Goal: Task Accomplishment & Management: Manage account settings

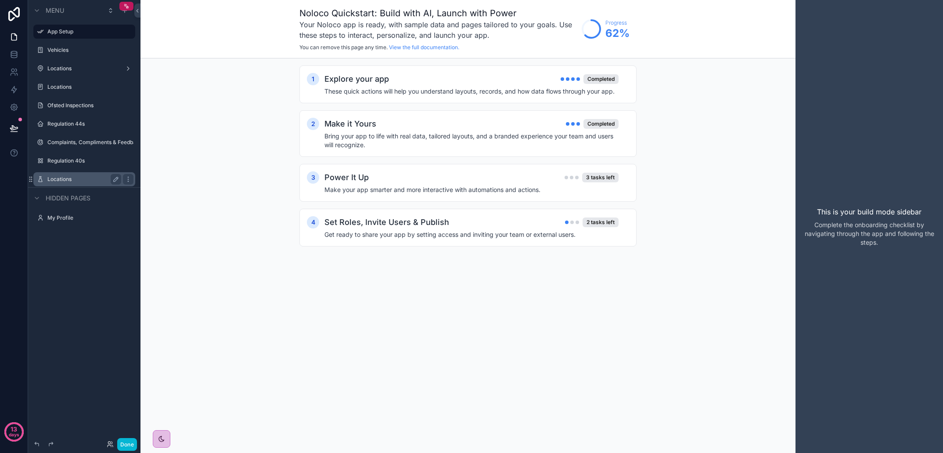
click at [92, 179] on label "Locations" at bounding box center [82, 179] width 70 height 7
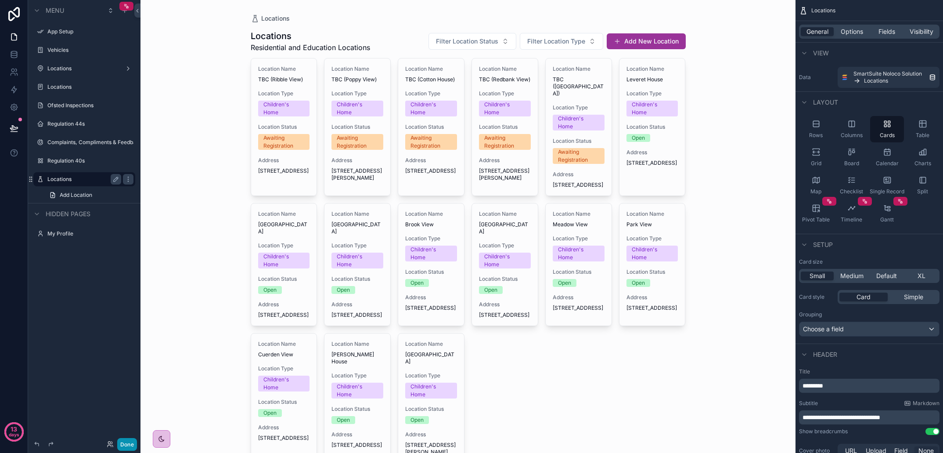
click at [127, 443] on button "Done" at bounding box center [127, 444] width 20 height 13
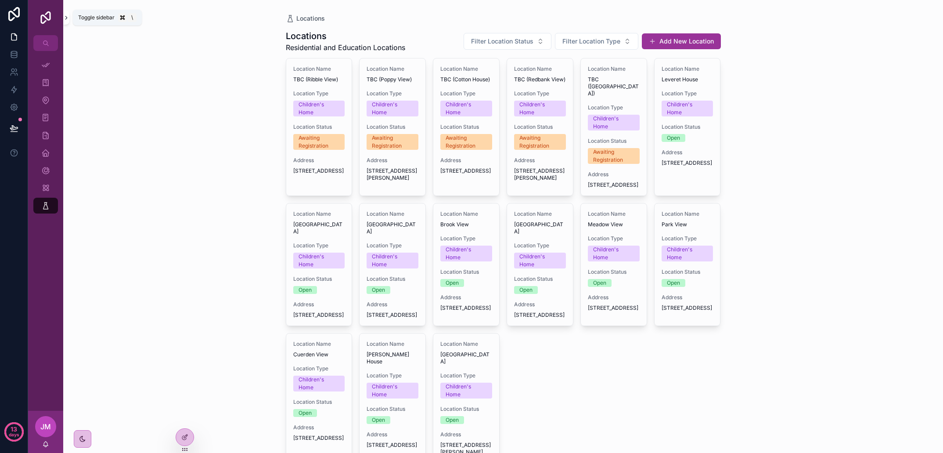
click at [65, 18] on icon "scrollable content" at bounding box center [66, 17] width 6 height 7
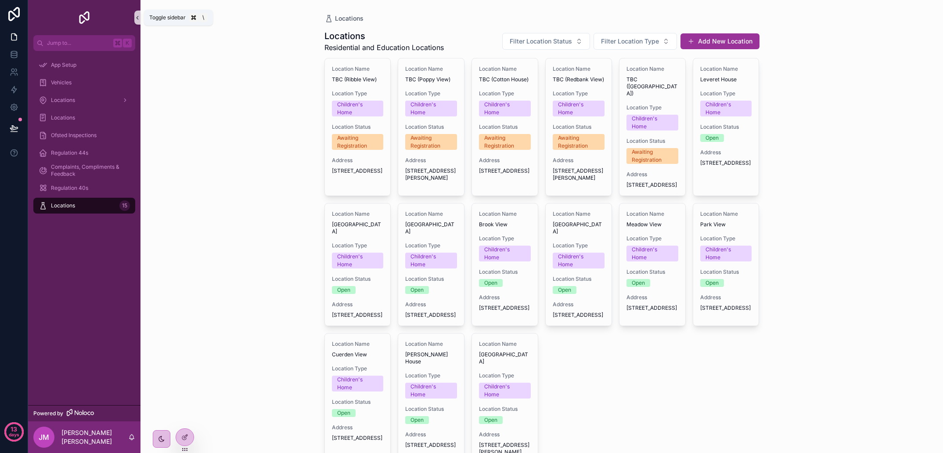
click at [138, 16] on icon "scrollable content" at bounding box center [137, 17] width 6 height 7
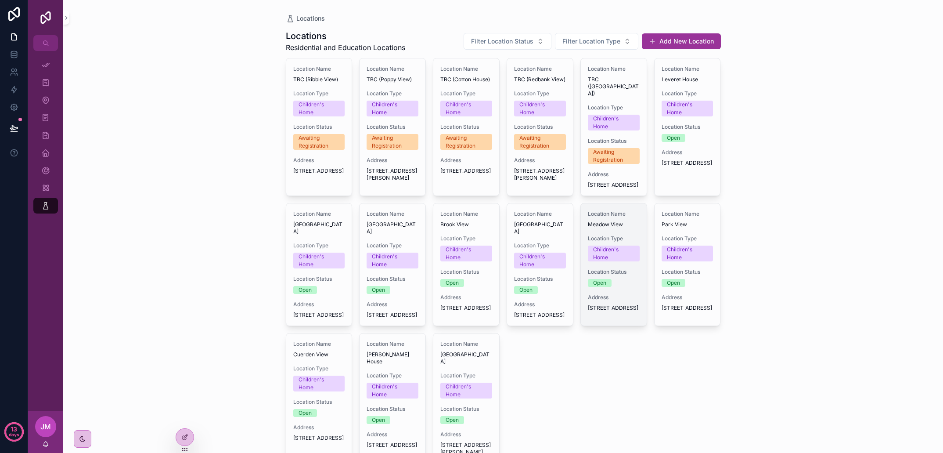
click at [617, 297] on div "Location Name Meadow View Location Type Children's Home Location Status Open Ad…" at bounding box center [614, 260] width 66 height 115
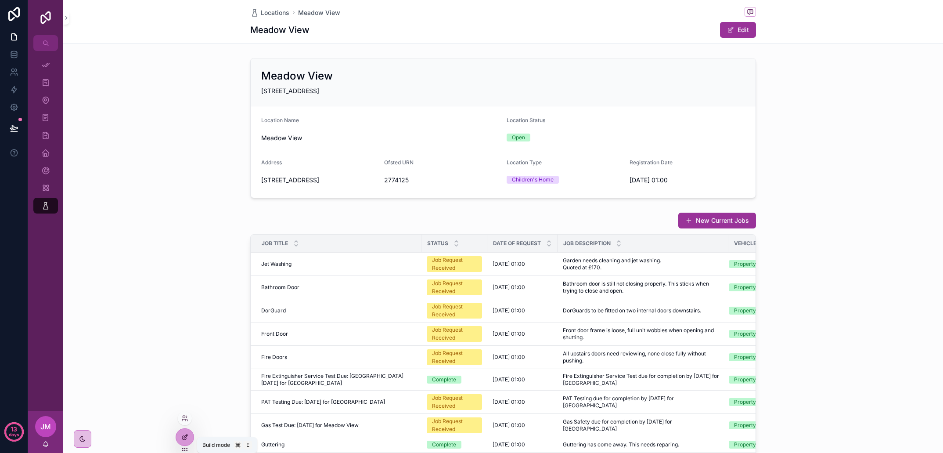
click at [184, 438] on icon at bounding box center [186, 436] width 4 height 4
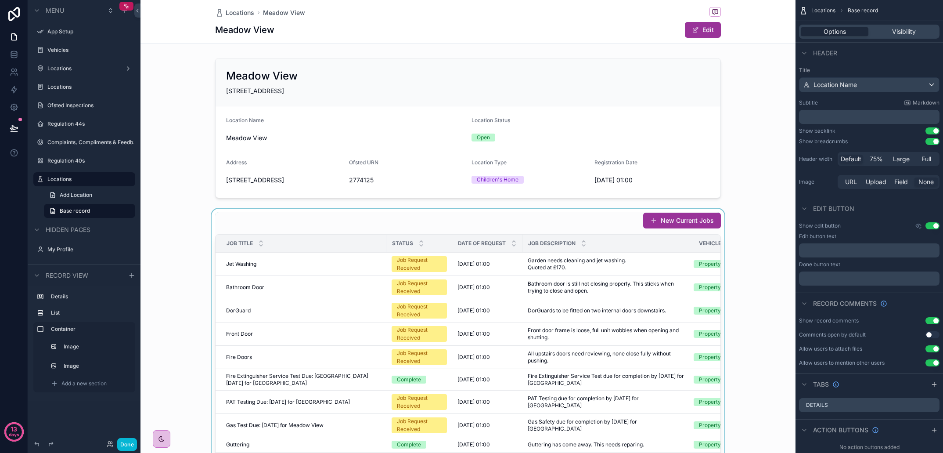
click at [532, 328] on div "scrollable content" at bounding box center [468, 357] width 655 height 297
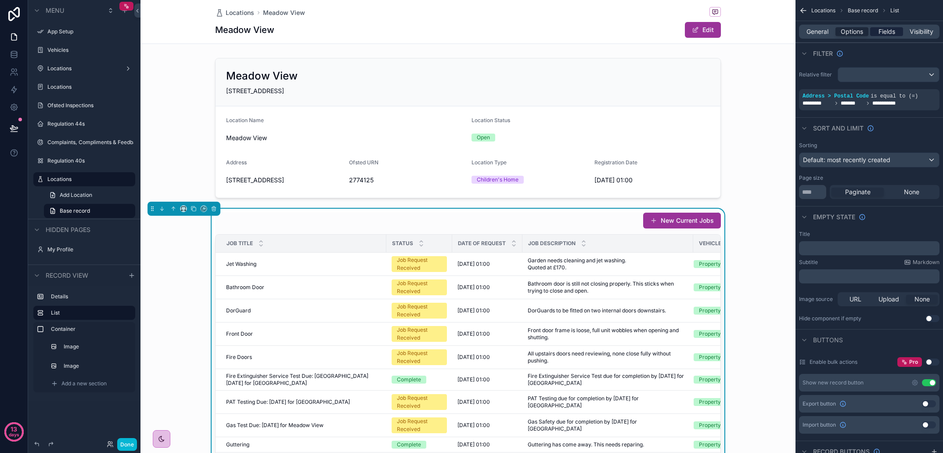
click at [882, 30] on span "Fields" at bounding box center [887, 31] width 17 height 9
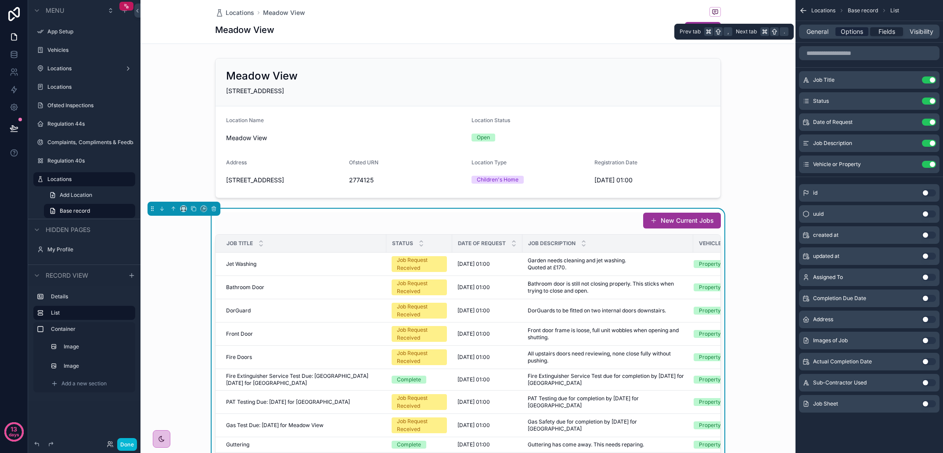
click at [851, 33] on span "Options" at bounding box center [852, 31] width 22 height 9
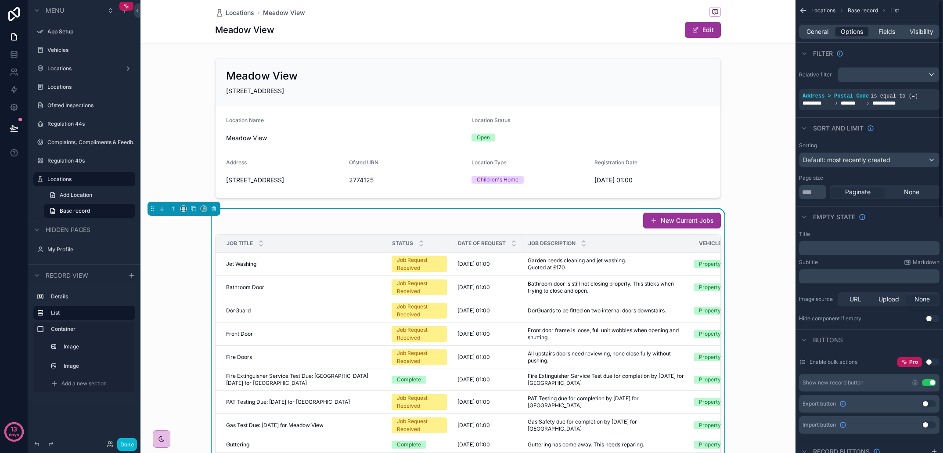
click at [837, 250] on p "﻿" at bounding box center [870, 248] width 135 height 7
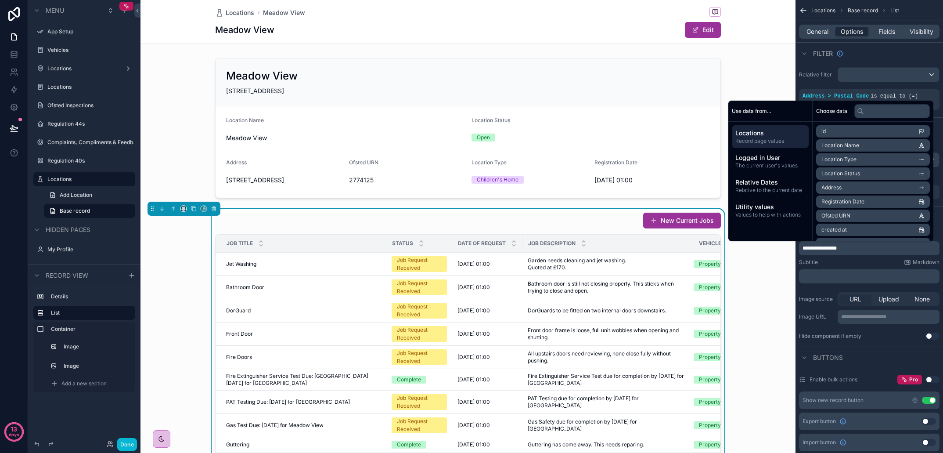
click at [850, 264] on div "Subtitle Markdown" at bounding box center [869, 262] width 141 height 7
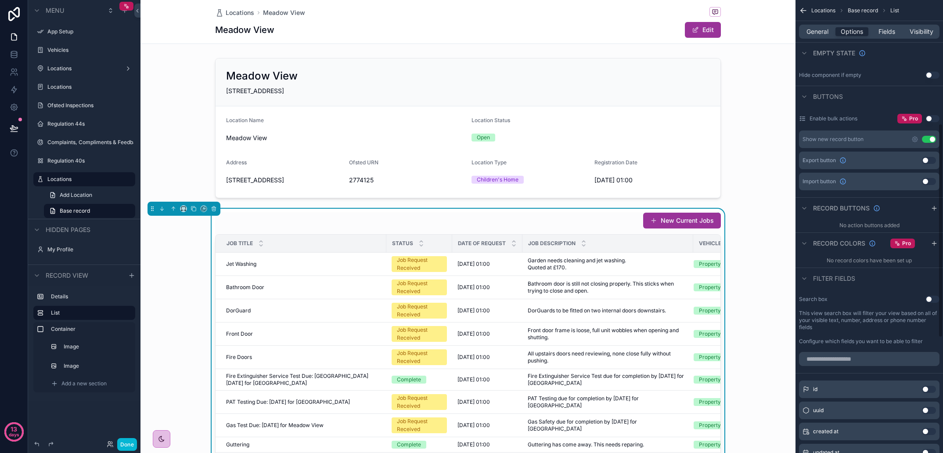
scroll to position [436, 0]
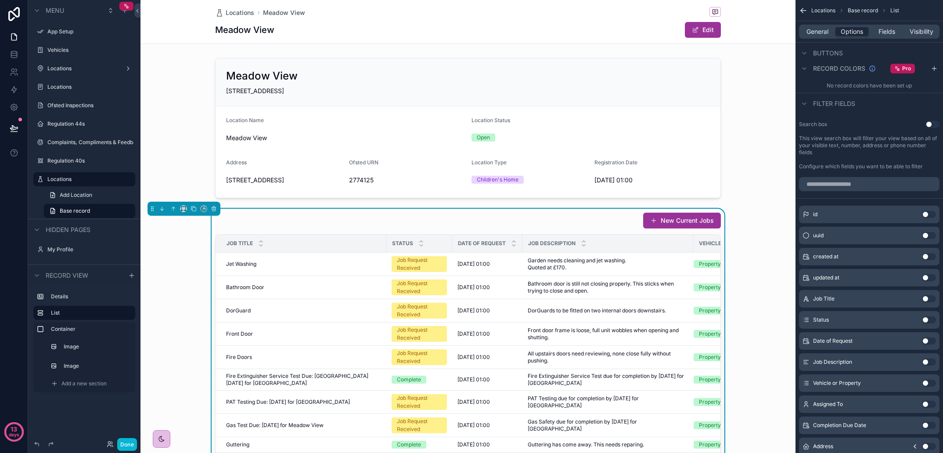
click at [932, 319] on button "Use setting" at bounding box center [929, 319] width 14 height 7
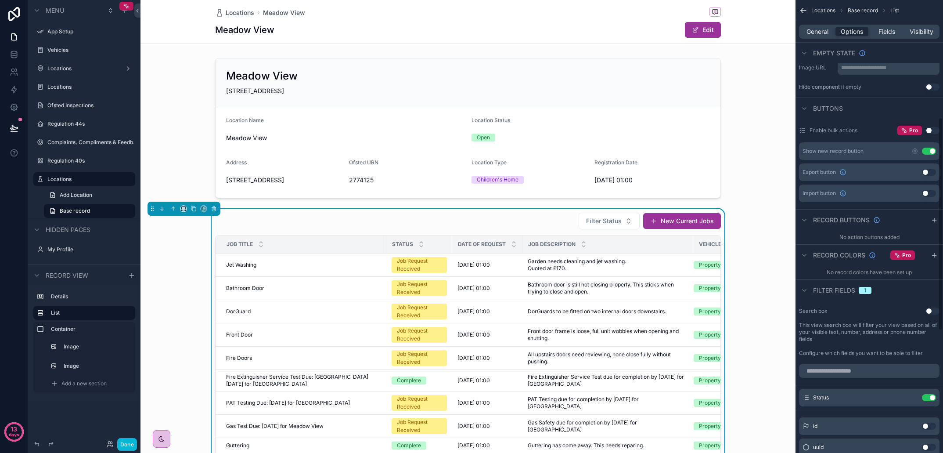
scroll to position [221, 0]
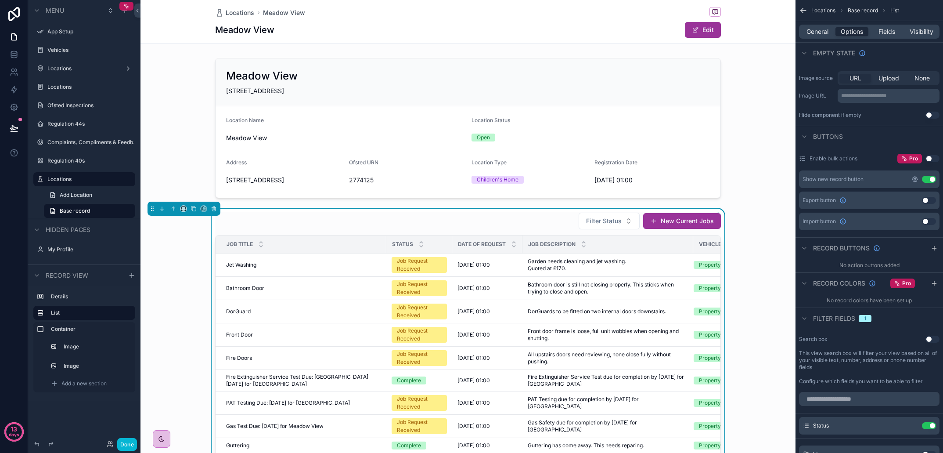
click at [916, 179] on icon "scrollable content" at bounding box center [915, 179] width 7 height 7
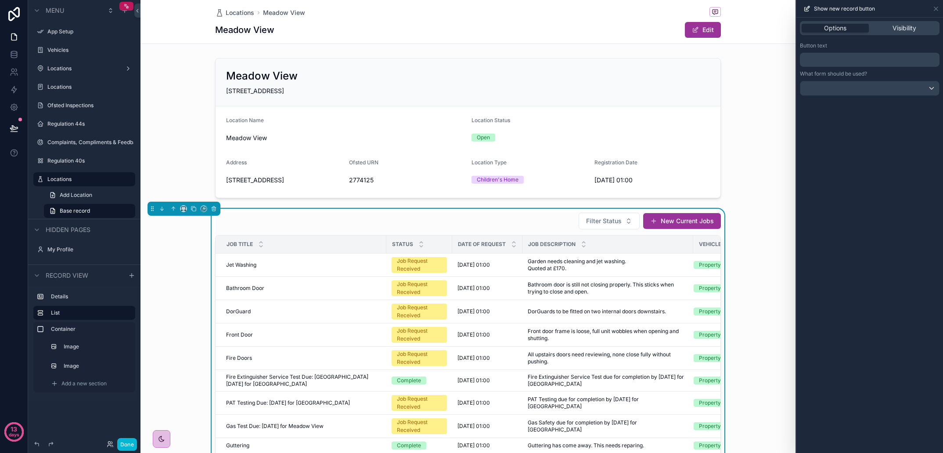
click at [852, 60] on p "﻿" at bounding box center [871, 59] width 134 height 11
click at [882, 45] on div "Button text" at bounding box center [870, 45] width 140 height 7
click at [927, 89] on div at bounding box center [869, 88] width 139 height 14
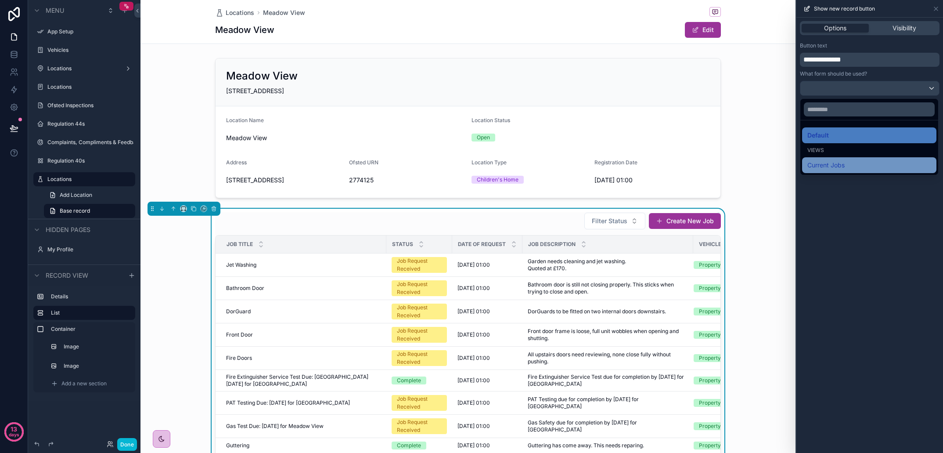
click at [830, 168] on span "Current Jobs" at bounding box center [826, 165] width 37 height 11
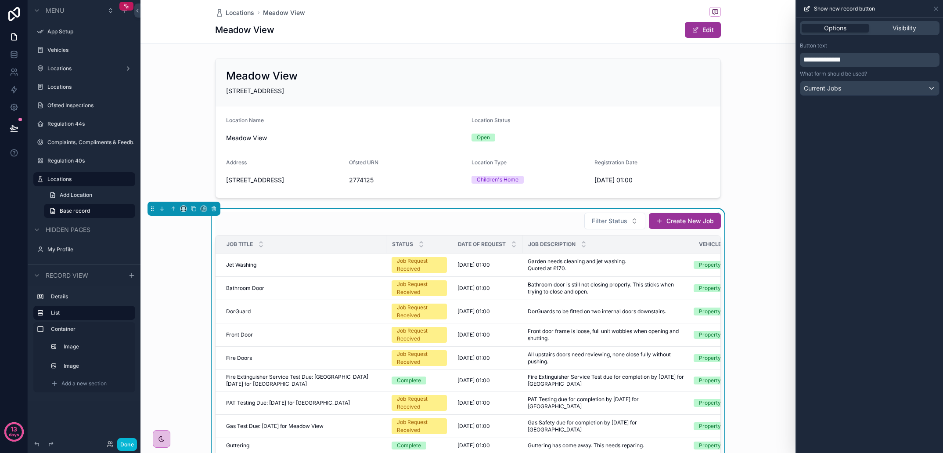
click at [840, 152] on div "**********" at bounding box center [870, 235] width 147 height 435
click at [905, 27] on span "Visibility" at bounding box center [905, 28] width 24 height 9
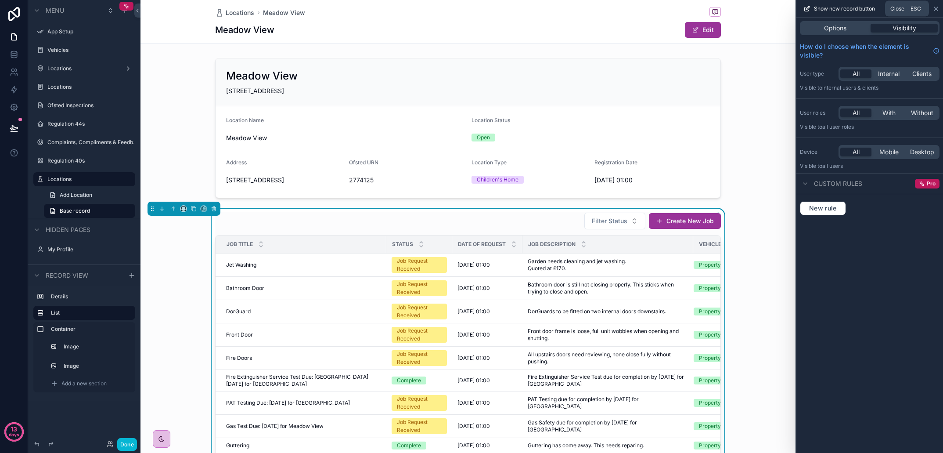
click at [937, 11] on icon at bounding box center [936, 8] width 7 height 7
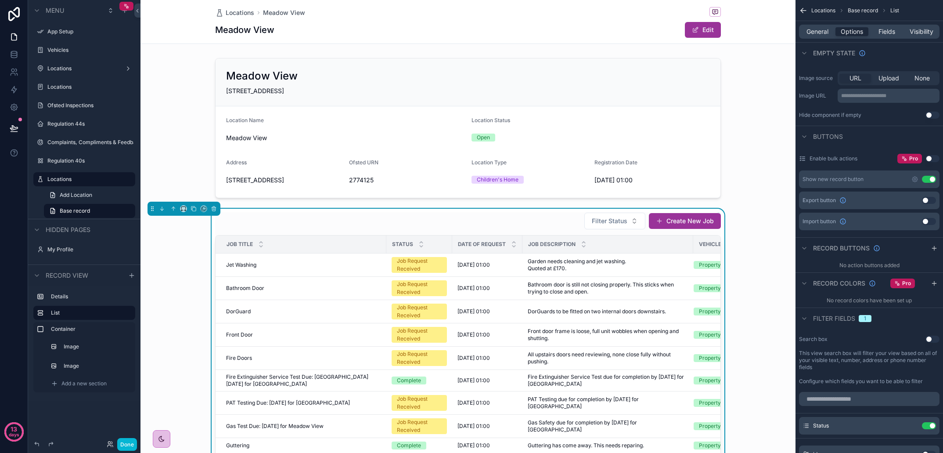
click at [928, 200] on button "Use setting" at bounding box center [929, 200] width 14 height 7
click at [928, 220] on button "Use setting" at bounding box center [929, 221] width 14 height 7
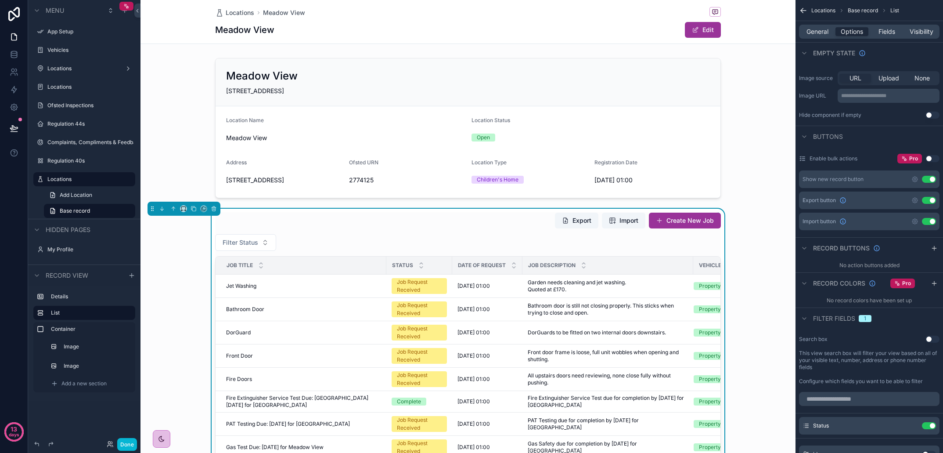
click at [928, 220] on button "Use setting" at bounding box center [929, 221] width 14 height 7
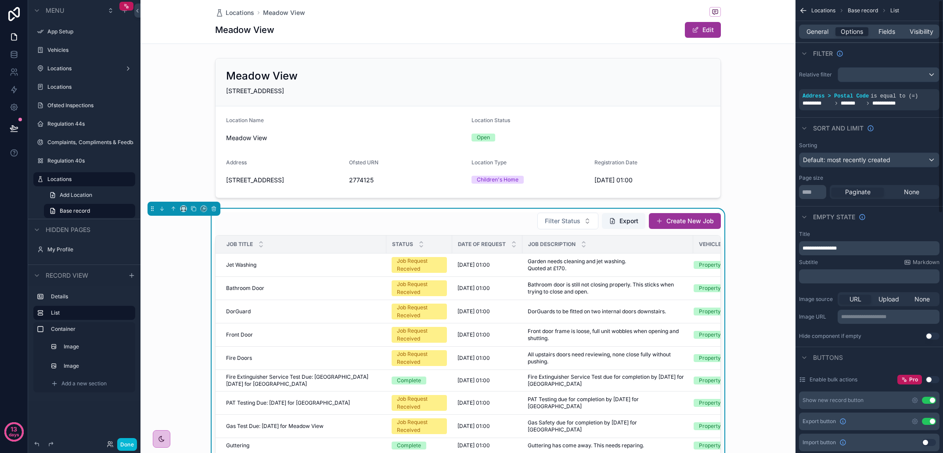
scroll to position [0, 0]
click at [754, 190] on div "scrollable content" at bounding box center [468, 127] width 655 height 147
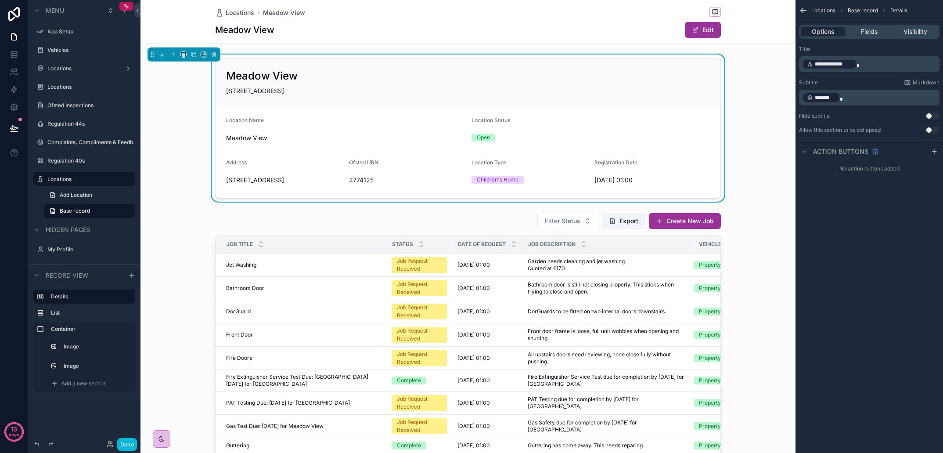
click at [776, 176] on div "[GEOGRAPHIC_DATA] [STREET_ADDRESS] Location Name Meadow View Location Status Op…" at bounding box center [468, 127] width 655 height 147
click at [933, 151] on icon "scrollable content" at bounding box center [934, 151] width 4 height 0
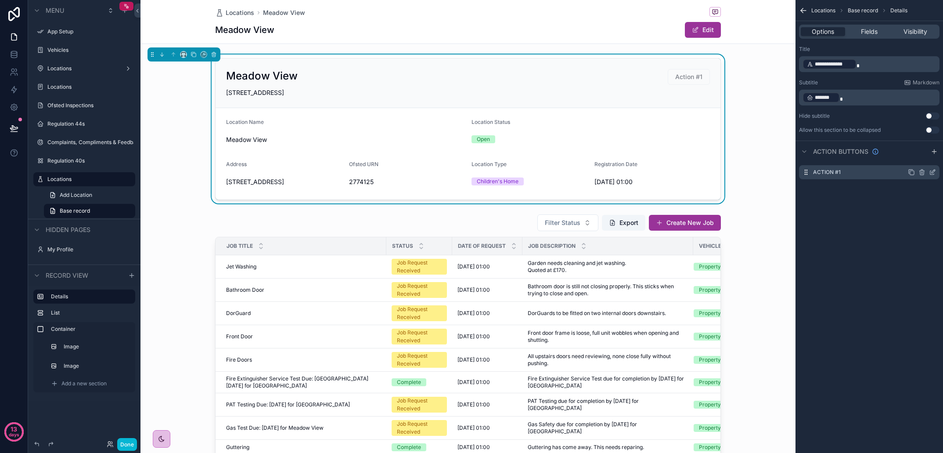
click at [935, 172] on icon "scrollable content" at bounding box center [932, 172] width 7 height 7
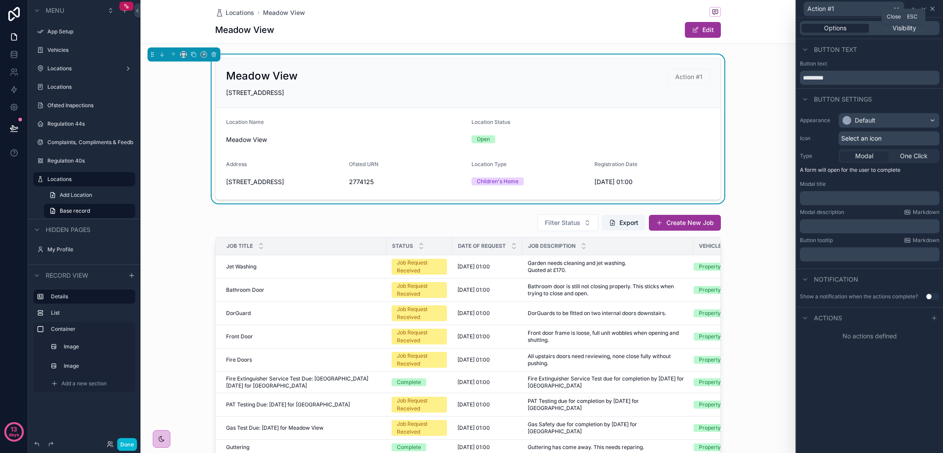
click at [936, 9] on icon at bounding box center [932, 8] width 7 height 7
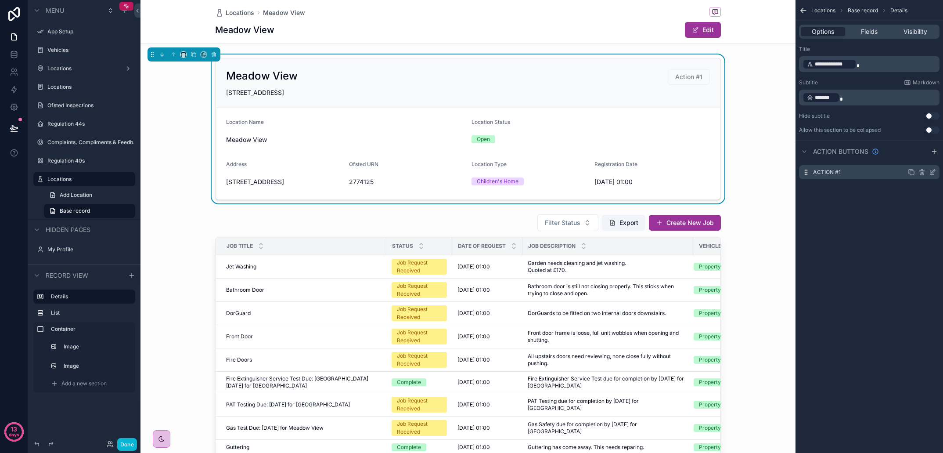
click at [922, 172] on icon "scrollable content" at bounding box center [922, 172] width 7 height 7
click at [920, 159] on icon at bounding box center [918, 158] width 7 height 7
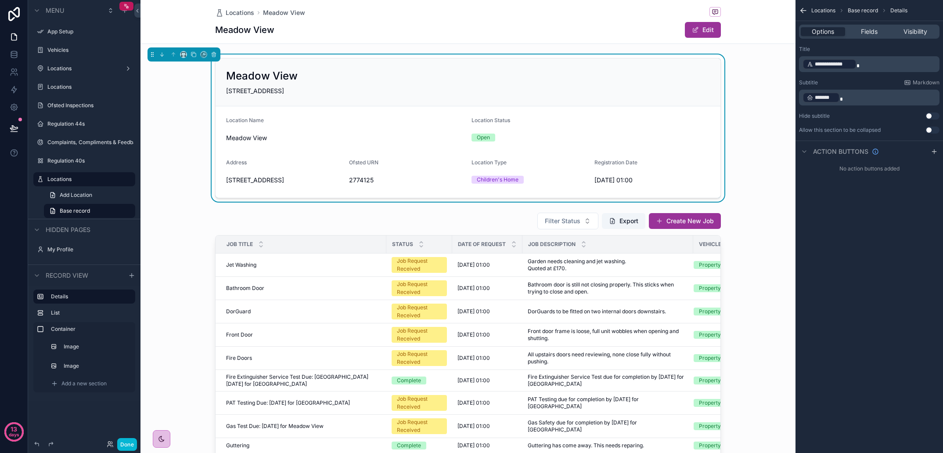
click at [767, 29] on div "Locations [GEOGRAPHIC_DATA] View Edit" at bounding box center [468, 22] width 655 height 44
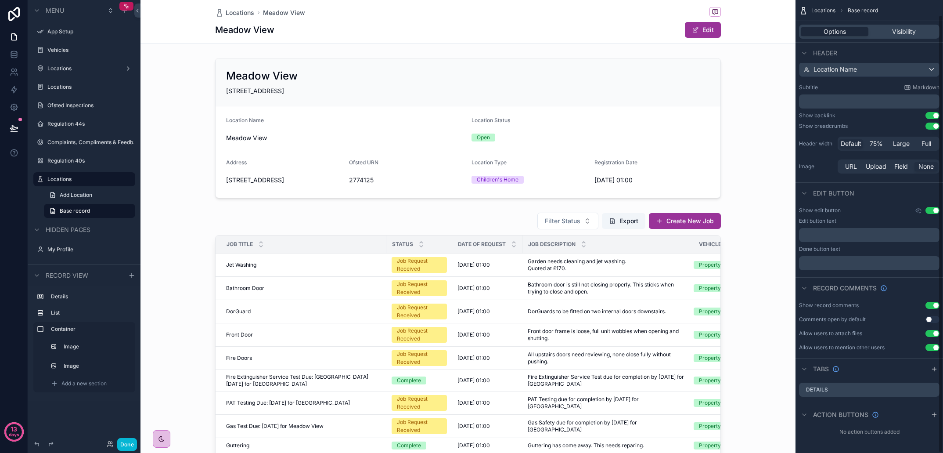
scroll to position [15, 0]
click at [936, 417] on icon "scrollable content" at bounding box center [934, 414] width 7 height 7
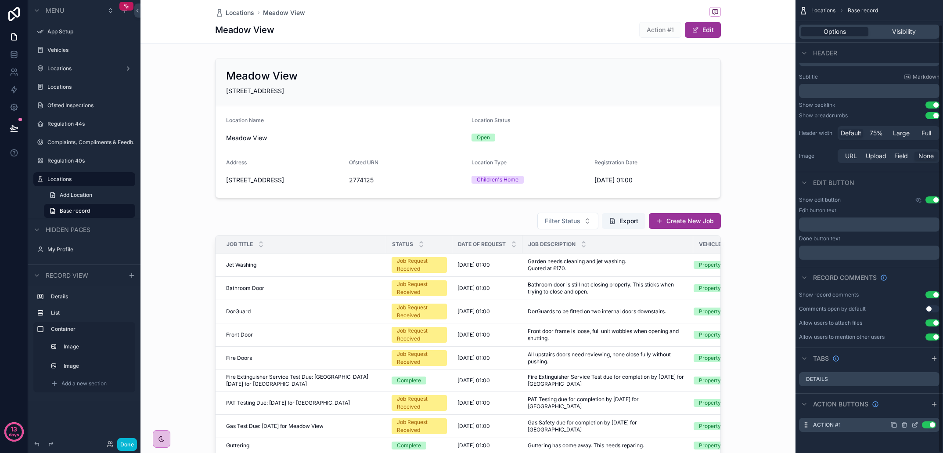
scroll to position [26, 0]
click at [914, 425] on icon "scrollable content" at bounding box center [915, 424] width 7 height 7
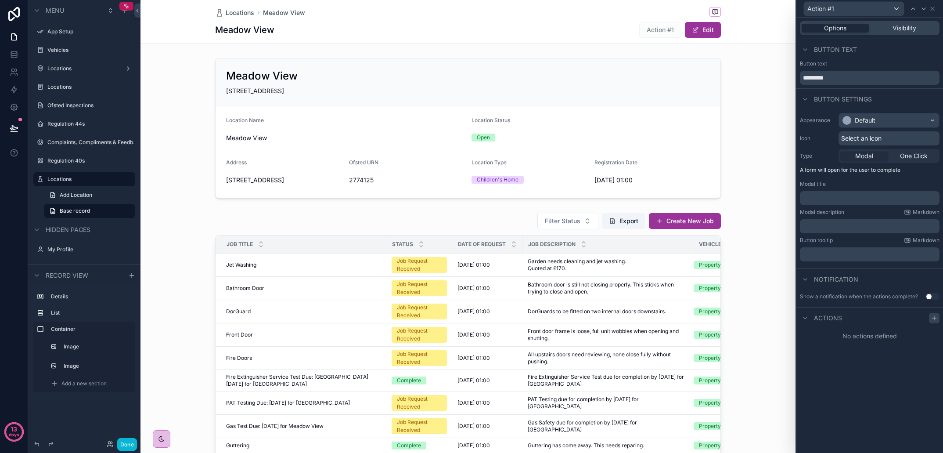
click at [935, 317] on icon at bounding box center [934, 317] width 7 height 7
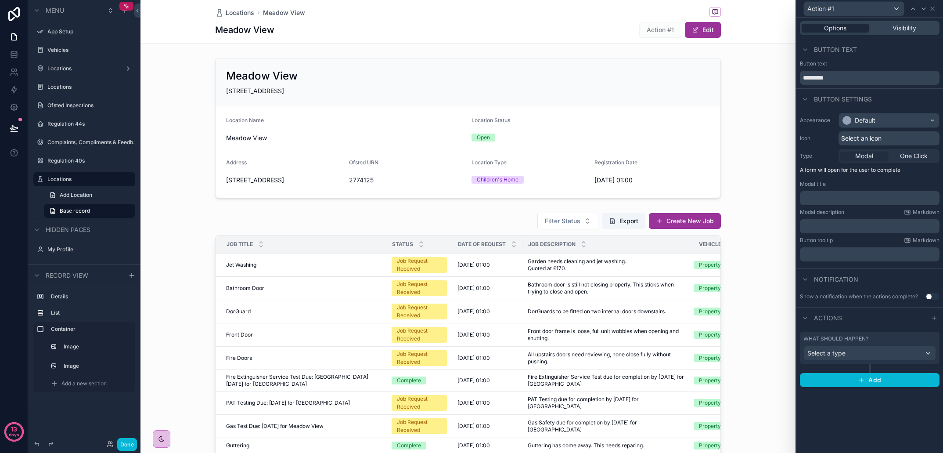
click at [881, 356] on div "Select a type" at bounding box center [870, 353] width 132 height 14
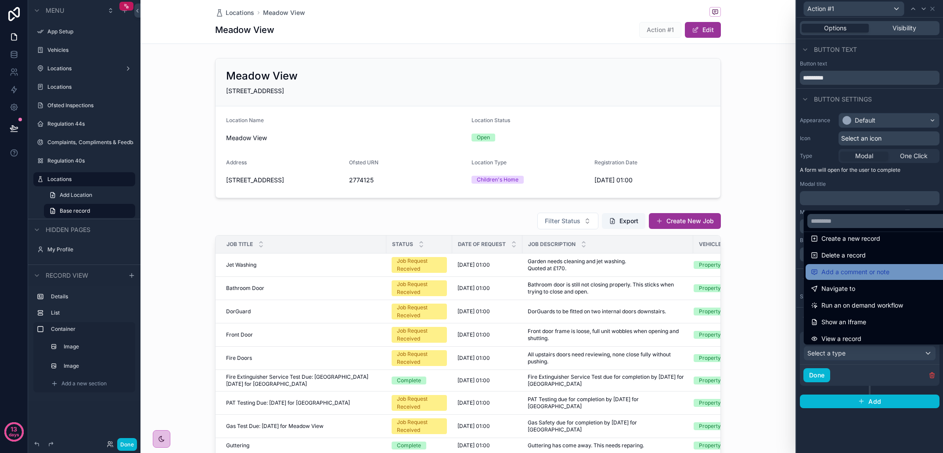
scroll to position [0, 0]
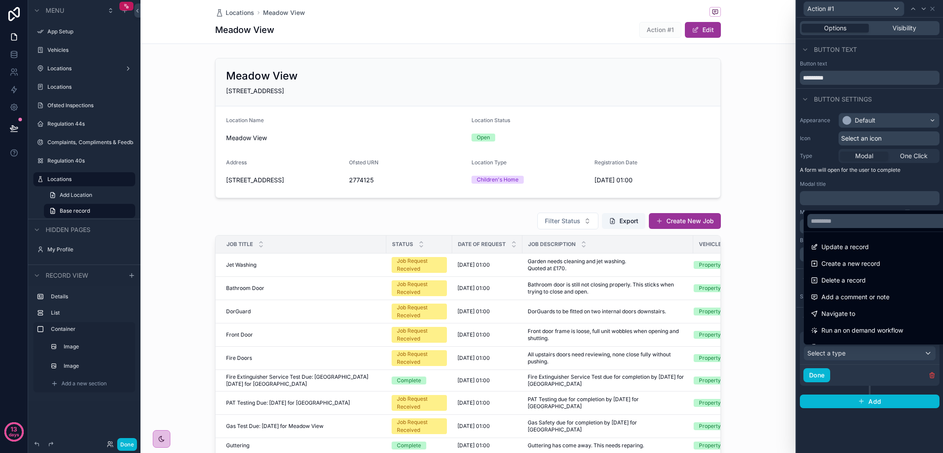
click at [876, 184] on div at bounding box center [870, 226] width 147 height 453
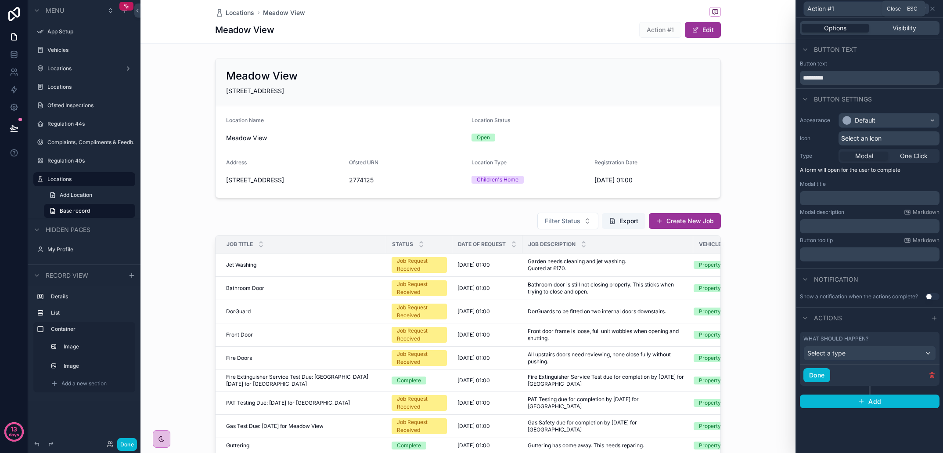
click at [935, 7] on icon at bounding box center [932, 8] width 7 height 7
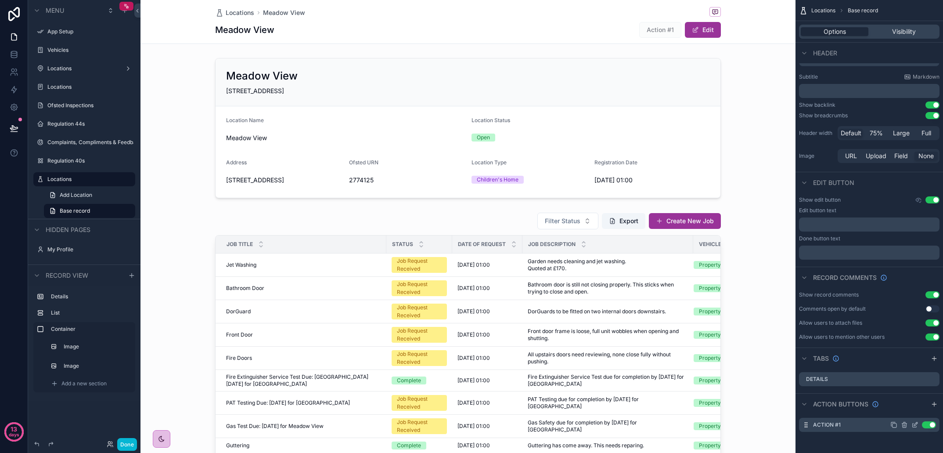
click at [903, 425] on icon "scrollable content" at bounding box center [904, 425] width 4 height 4
click at [920, 411] on icon at bounding box center [918, 411] width 4 height 4
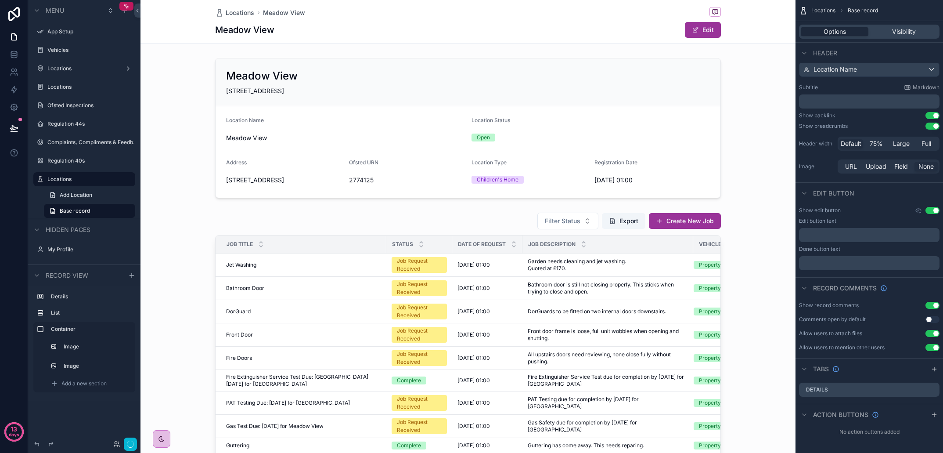
scroll to position [15, 0]
click at [858, 391] on div "Details" at bounding box center [869, 389] width 141 height 14
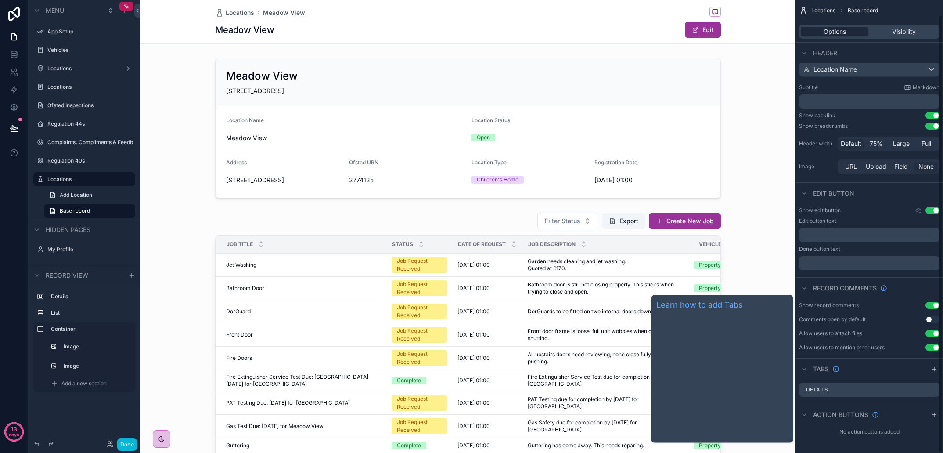
scroll to position [0, 0]
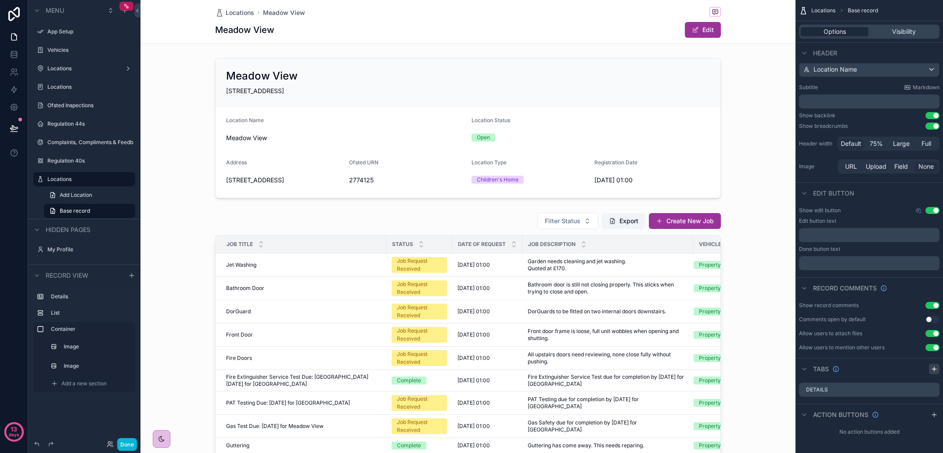
click at [935, 369] on icon "scrollable content" at bounding box center [934, 369] width 4 height 0
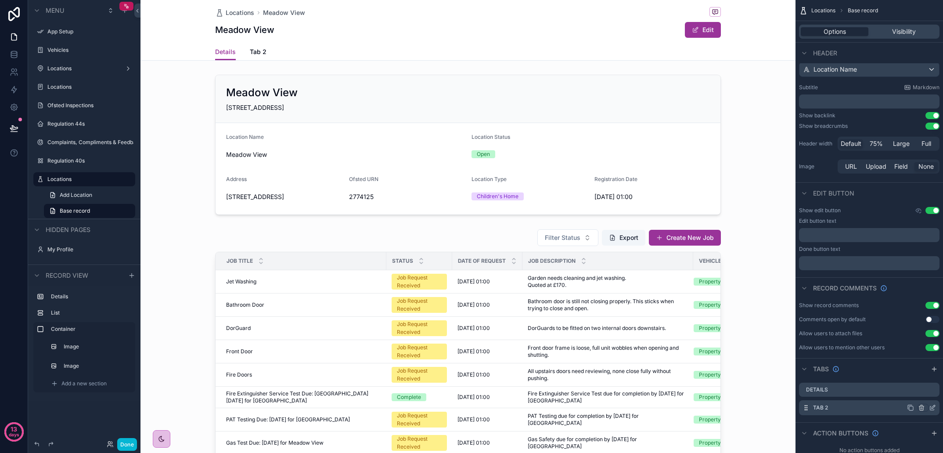
click at [923, 407] on icon "scrollable content" at bounding box center [921, 407] width 7 height 7
click at [869, 373] on div "scrollable content" at bounding box center [471, 226] width 943 height 453
click at [259, 51] on span "Tab 2" at bounding box center [258, 51] width 17 height 9
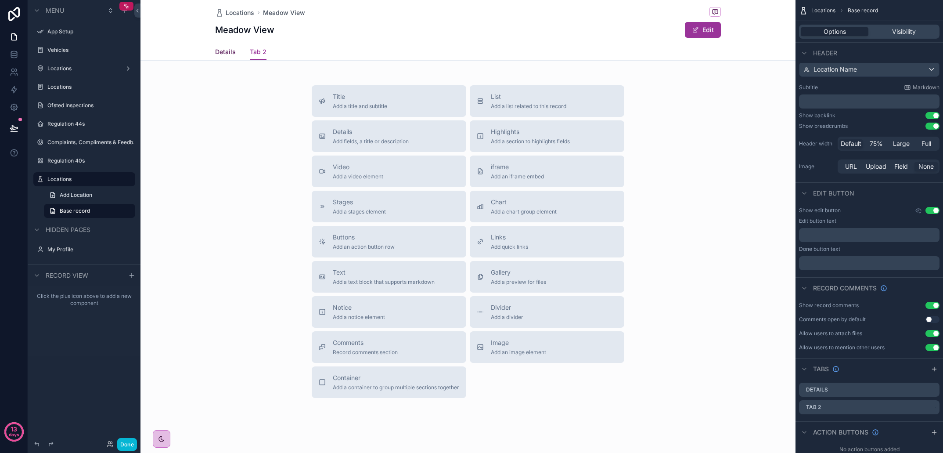
click at [234, 53] on span "Details" at bounding box center [225, 51] width 21 height 9
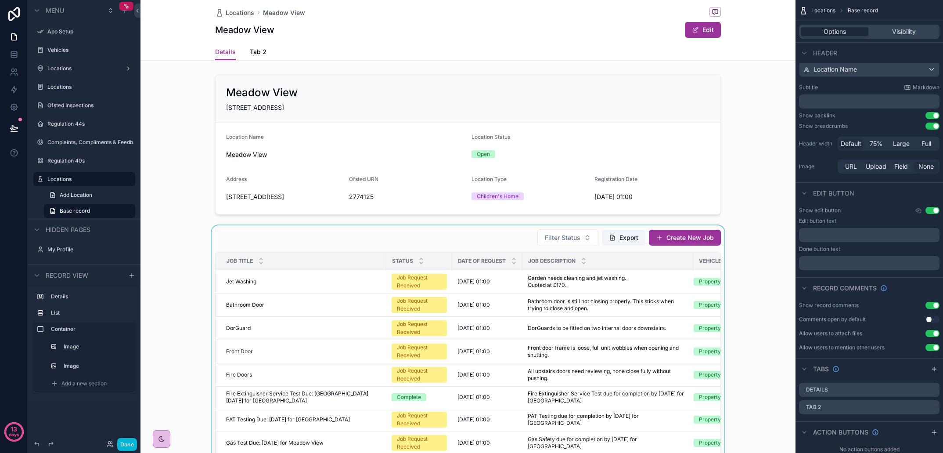
click at [339, 252] on div "scrollable content" at bounding box center [468, 374] width 655 height 298
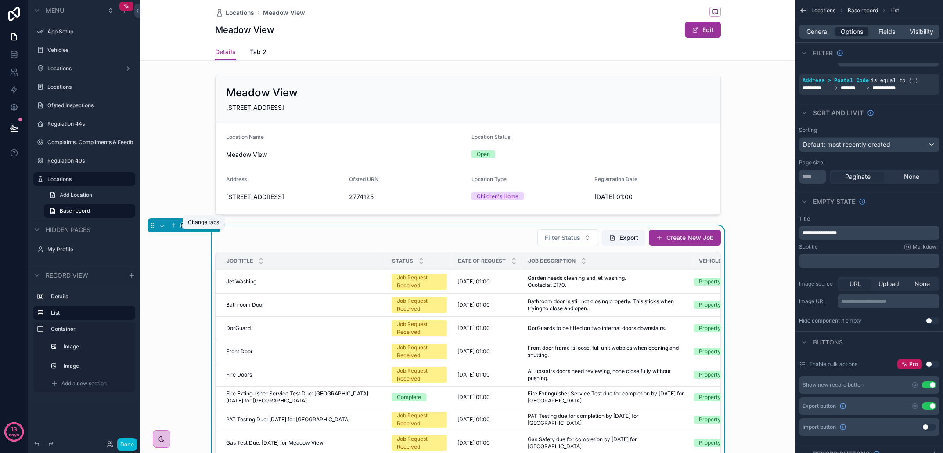
click at [206, 228] on icon "scrollable content" at bounding box center [204, 225] width 6 height 6
click at [233, 285] on div "Tab 2" at bounding box center [222, 280] width 40 height 25
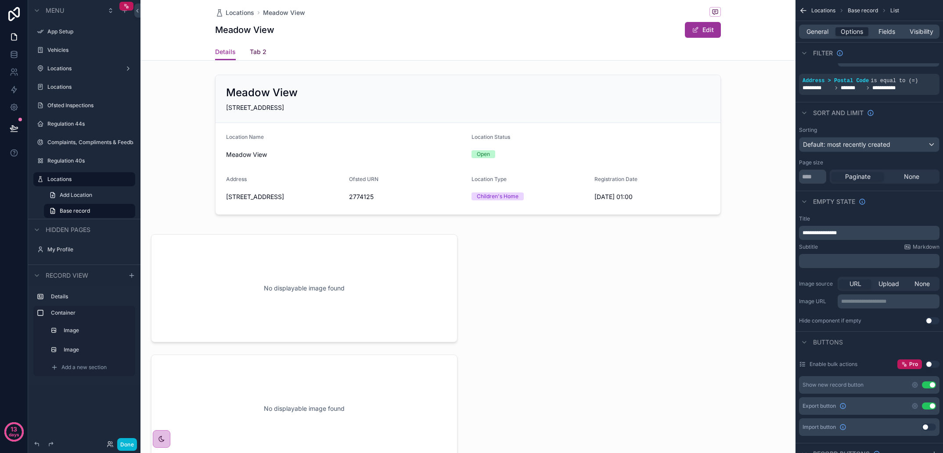
click at [260, 54] on span "Tab 2" at bounding box center [258, 51] width 17 height 9
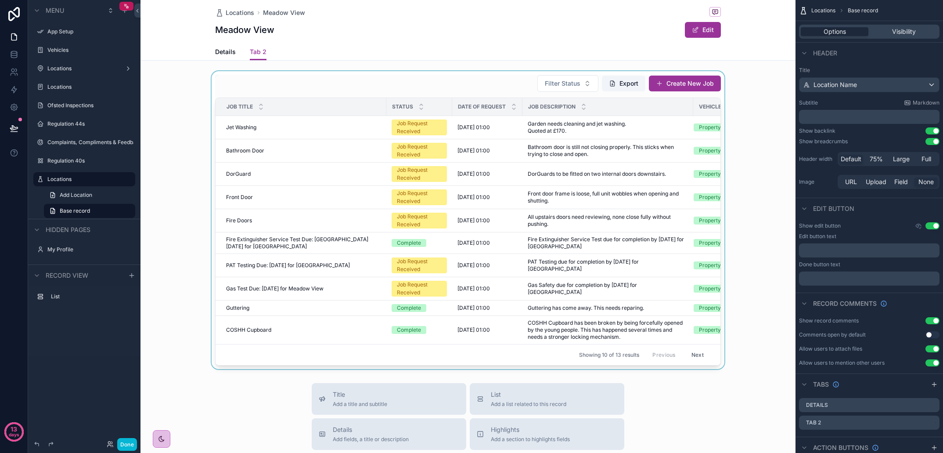
click at [675, 275] on div "scrollable content" at bounding box center [468, 220] width 655 height 298
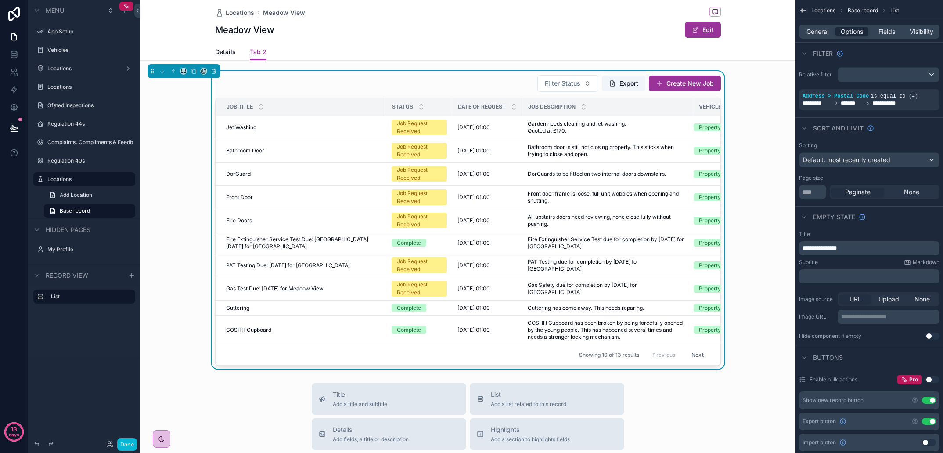
click at [290, 51] on div "Details Tab 2" at bounding box center [468, 51] width 506 height 17
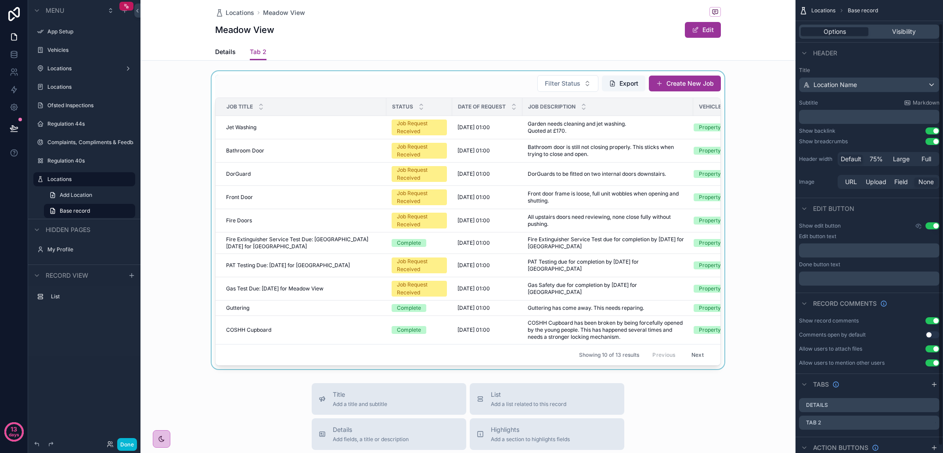
scroll to position [27, 0]
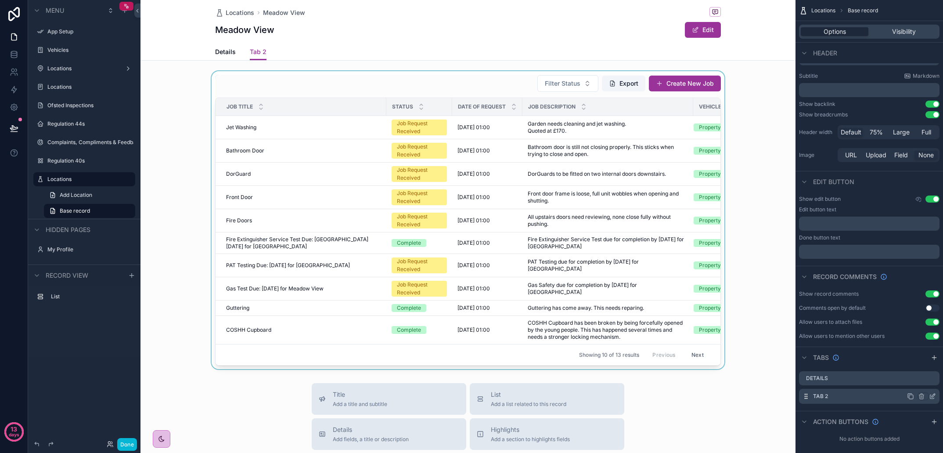
click at [931, 396] on icon "scrollable content" at bounding box center [932, 396] width 7 height 7
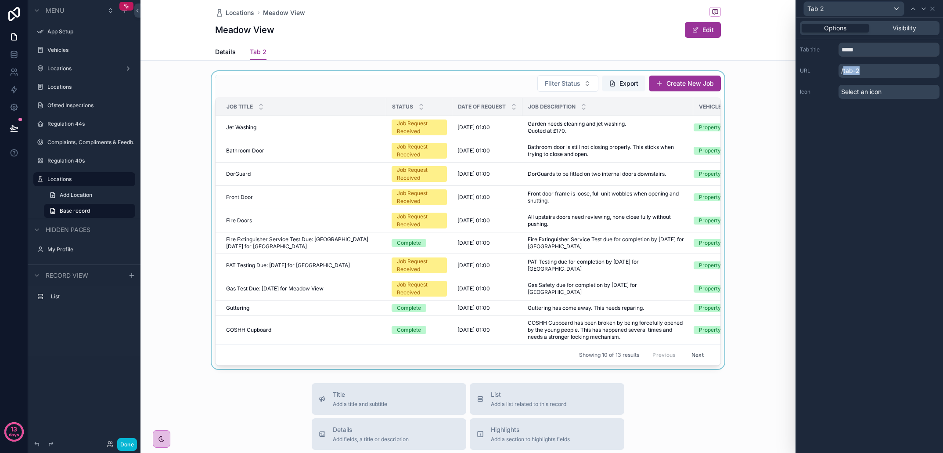
drag, startPoint x: 844, startPoint y: 72, endPoint x: 864, endPoint y: 72, distance: 19.3
click at [862, 72] on p "/tab-2" at bounding box center [889, 71] width 101 height 14
click at [857, 46] on input "*****" at bounding box center [889, 50] width 101 height 14
click at [861, 47] on input "*****" at bounding box center [889, 50] width 101 height 14
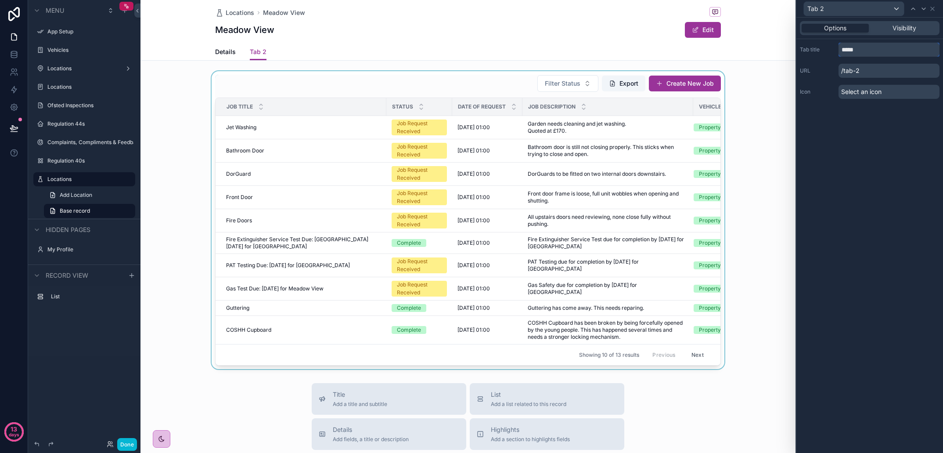
click at [858, 48] on input "*****" at bounding box center [889, 50] width 101 height 14
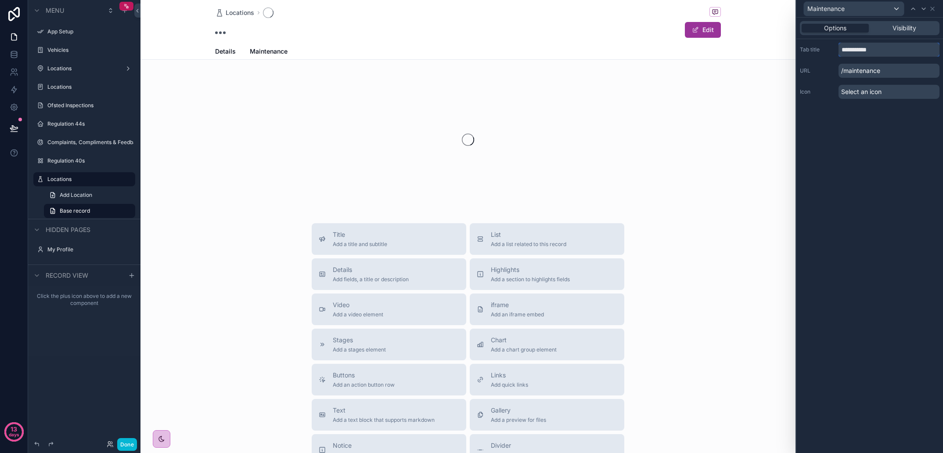
type input "**********"
click at [880, 136] on div "**********" at bounding box center [870, 235] width 147 height 435
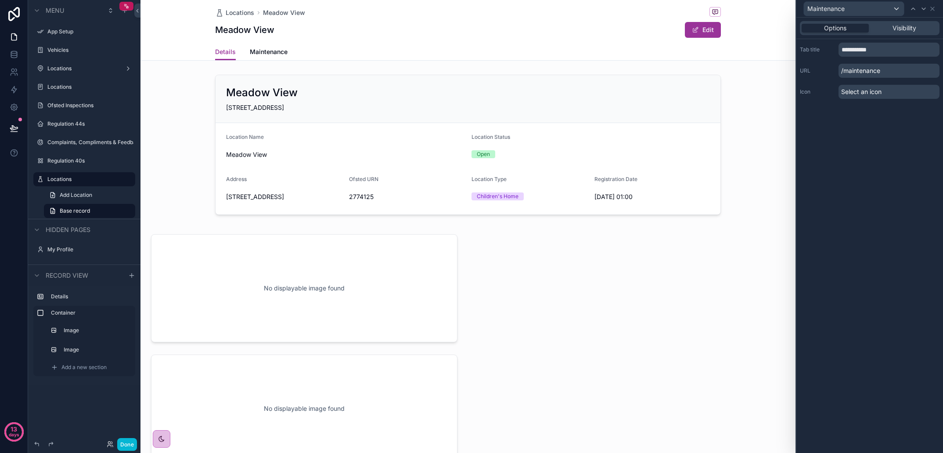
click at [861, 98] on div "Select an icon" at bounding box center [889, 92] width 101 height 14
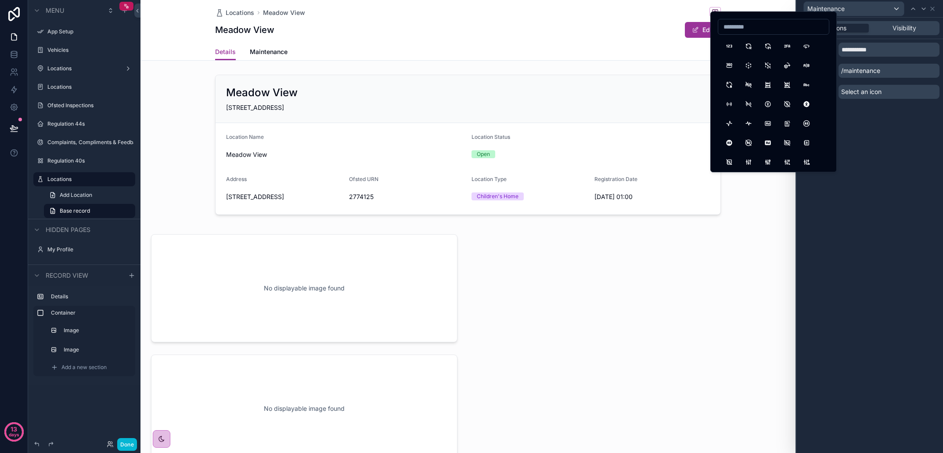
click at [769, 30] on input at bounding box center [773, 27] width 111 height 12
click at [750, 30] on input "******" at bounding box center [773, 27] width 111 height 12
drag, startPoint x: 750, startPoint y: 30, endPoint x: 741, endPoint y: 29, distance: 9.3
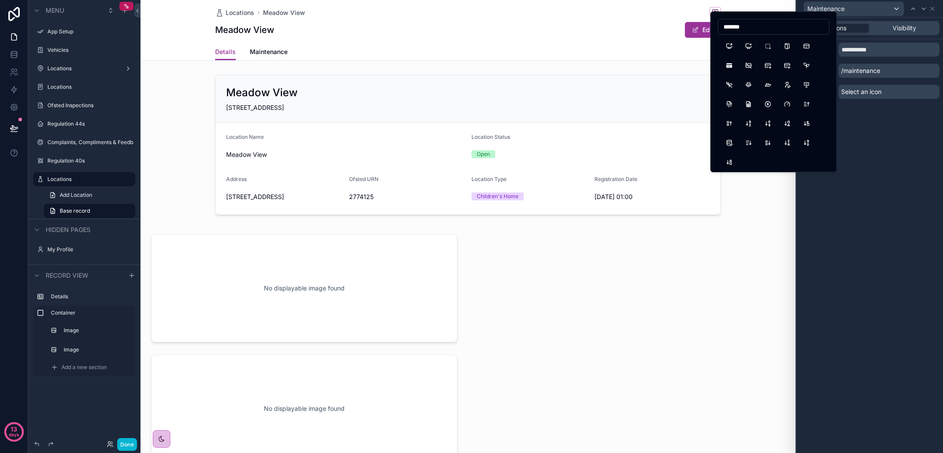
click at [741, 29] on input "*******" at bounding box center [773, 27] width 111 height 12
type input "****"
click at [746, 48] on button "Tools" at bounding box center [749, 46] width 16 height 16
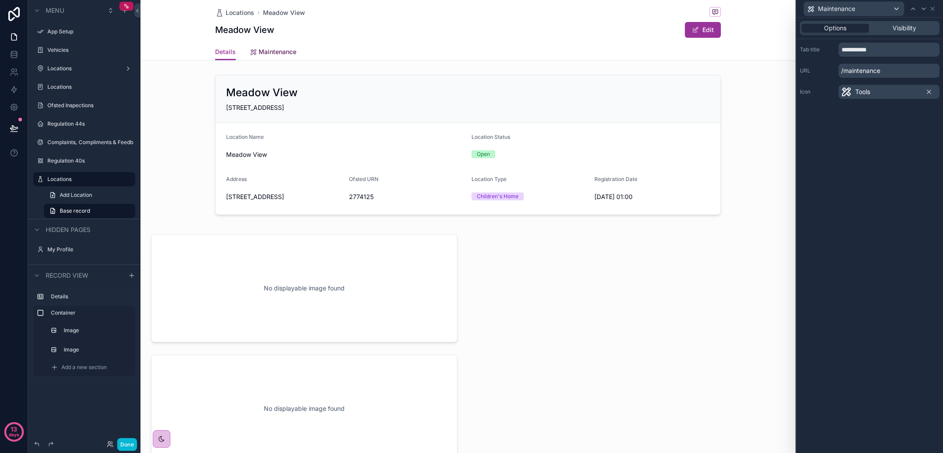
click at [272, 49] on span "Maintenance" at bounding box center [278, 51] width 38 height 9
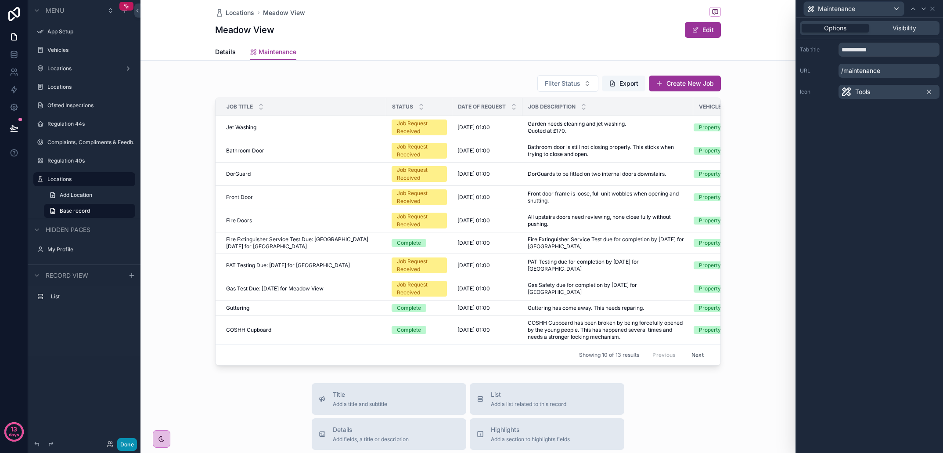
click at [126, 444] on button "Done" at bounding box center [127, 444] width 20 height 13
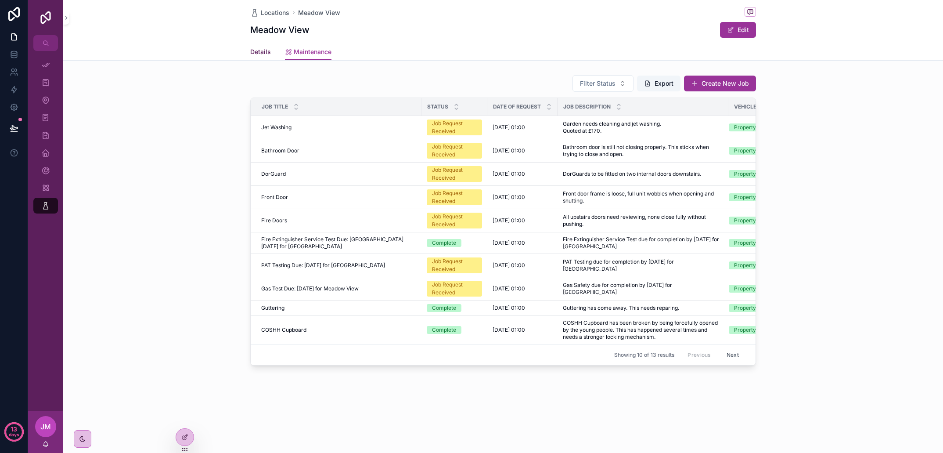
click at [263, 54] on span "Details" at bounding box center [260, 51] width 21 height 9
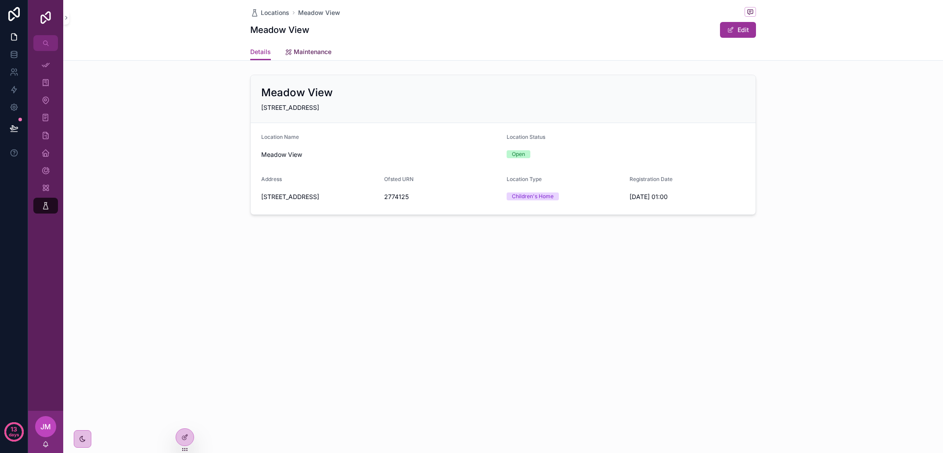
click at [309, 53] on span "Maintenance" at bounding box center [313, 51] width 38 height 9
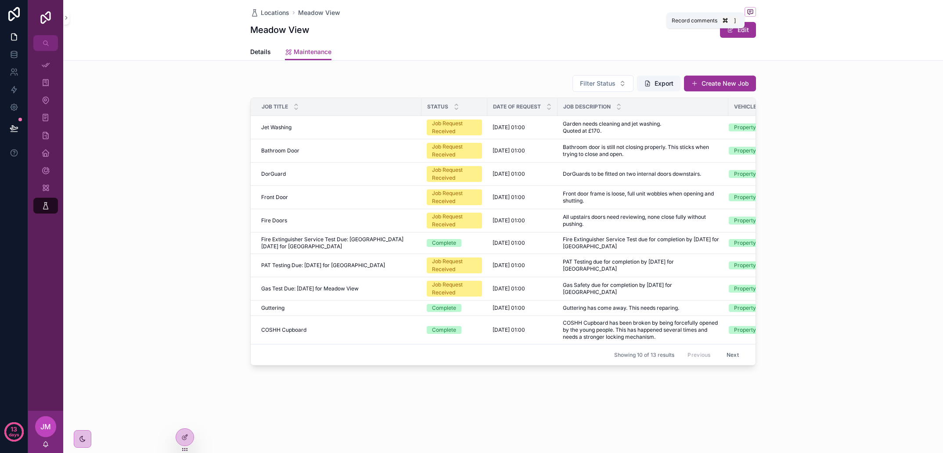
click at [751, 11] on icon "scrollable content" at bounding box center [750, 11] width 2 height 0
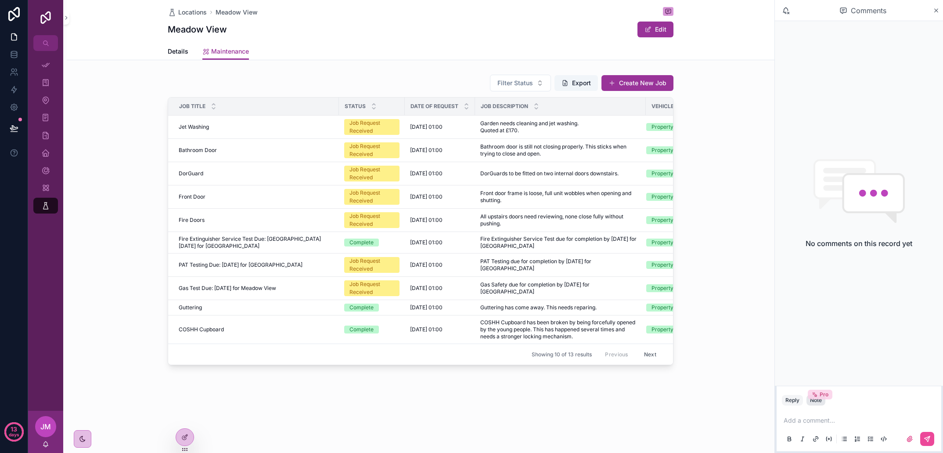
scroll to position [0, 0]
click at [818, 395] on div "Pro" at bounding box center [820, 394] width 25 height 10
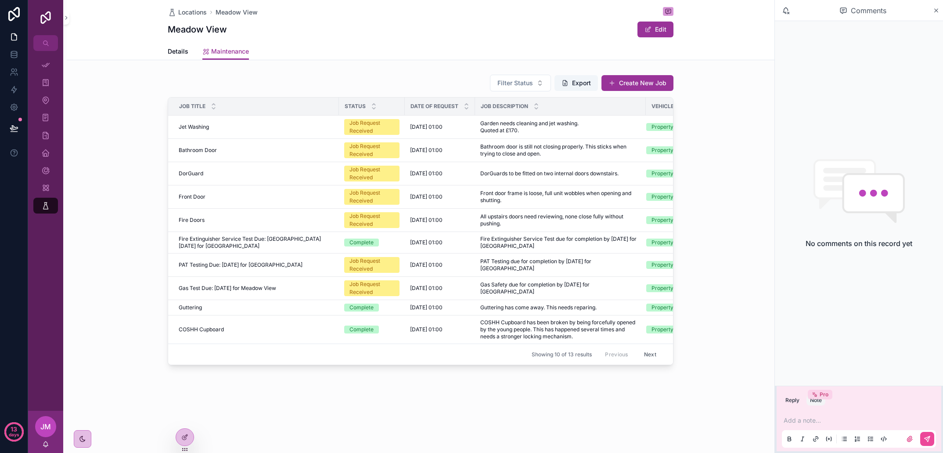
scroll to position [0, 0]
click at [850, 401] on div "Reply Note Pro" at bounding box center [859, 400] width 165 height 14
click at [817, 401] on div "Note Pro" at bounding box center [816, 400] width 12 height 7
click at [793, 402] on button "Reply" at bounding box center [792, 400] width 21 height 11
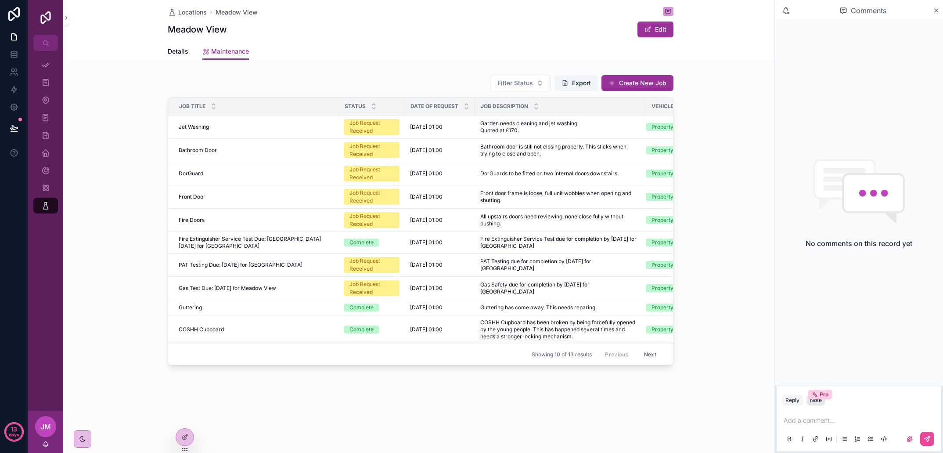
click at [813, 403] on div "Note Pro" at bounding box center [816, 400] width 12 height 7
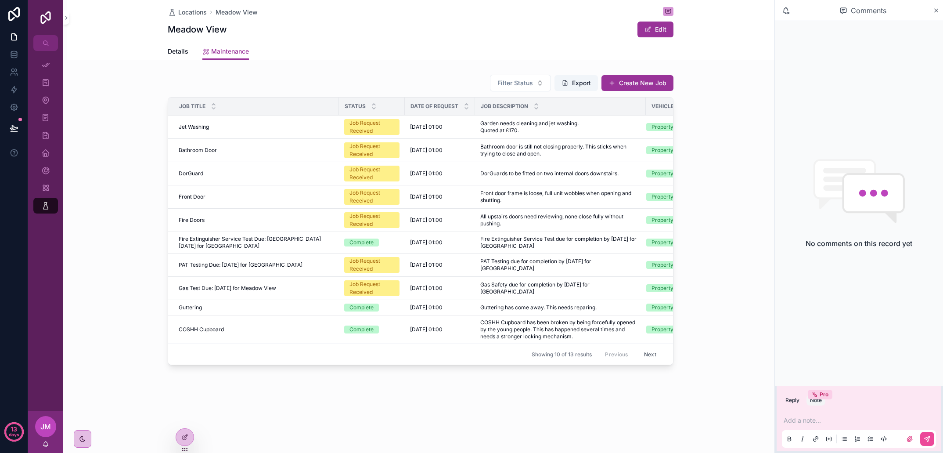
scroll to position [0, 0]
click at [795, 419] on p "scrollable content" at bounding box center [861, 420] width 154 height 9
click at [792, 403] on button "Reply" at bounding box center [792, 400] width 21 height 11
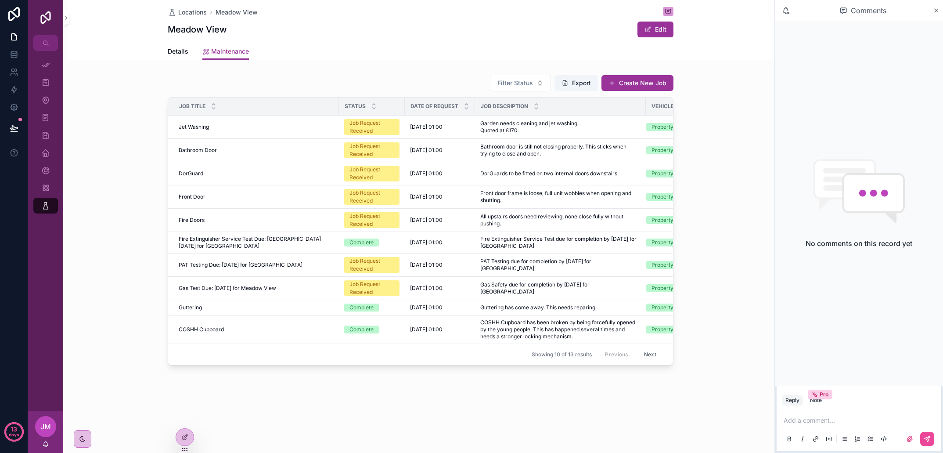
click at [838, 365] on div "No comments on this record yet" at bounding box center [859, 203] width 168 height 364
click at [936, 10] on icon "scrollable content" at bounding box center [937, 11] width 4 height 4
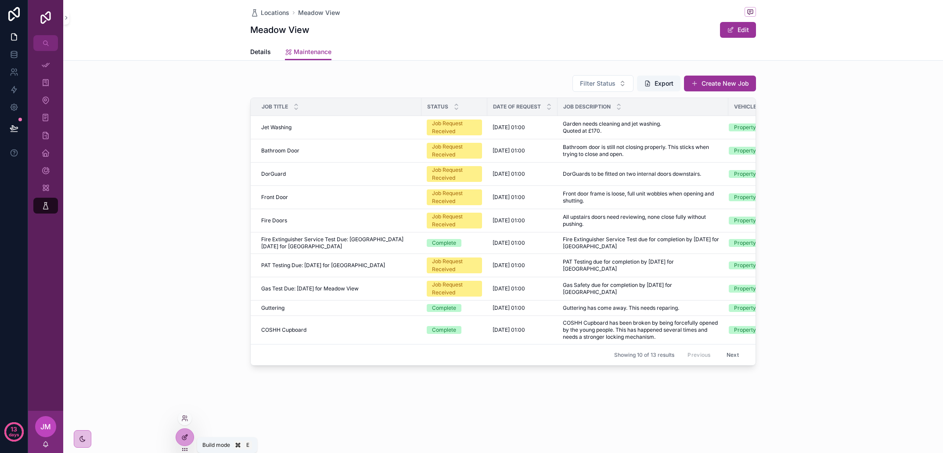
click at [184, 438] on icon at bounding box center [184, 436] width 7 height 7
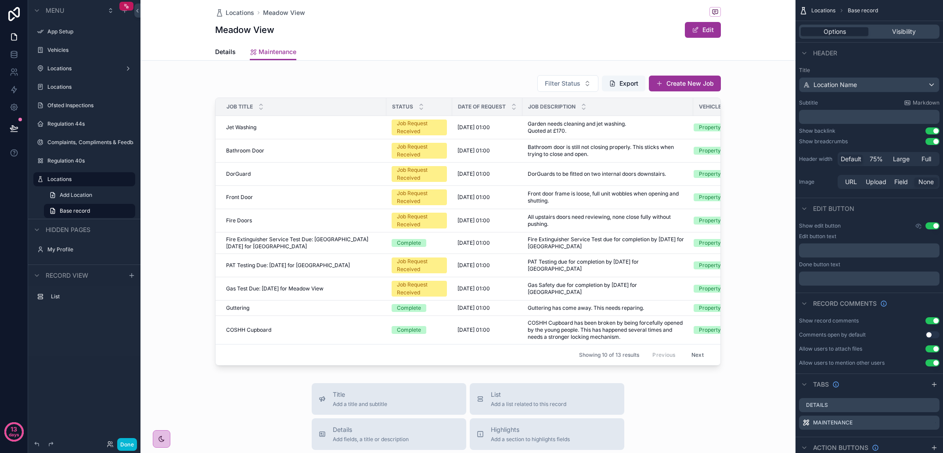
click at [318, 54] on div "Details Maintenance" at bounding box center [468, 51] width 506 height 17
